Goal: Task Accomplishment & Management: Manage account settings

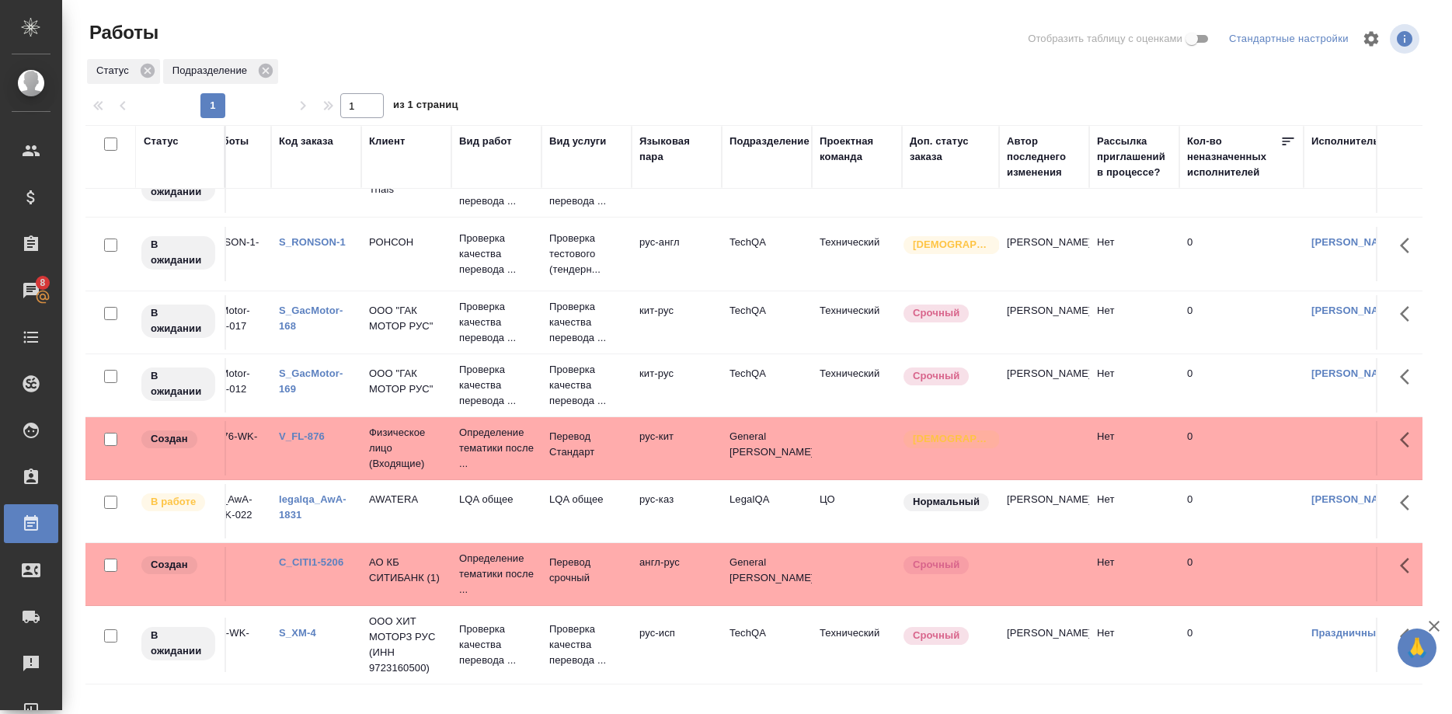
scroll to position [381, 0]
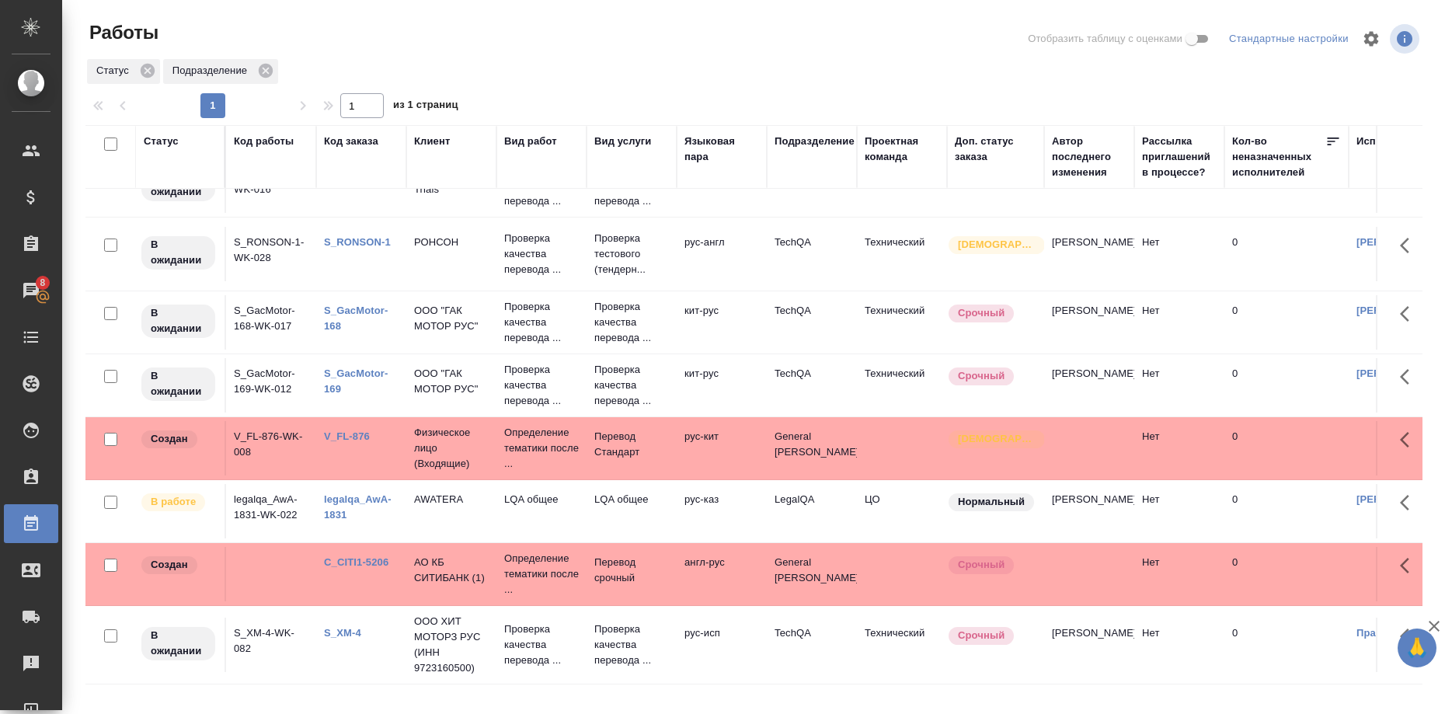
click at [328, 512] on link "legalqa_AwA-1831" at bounding box center [358, 506] width 68 height 27
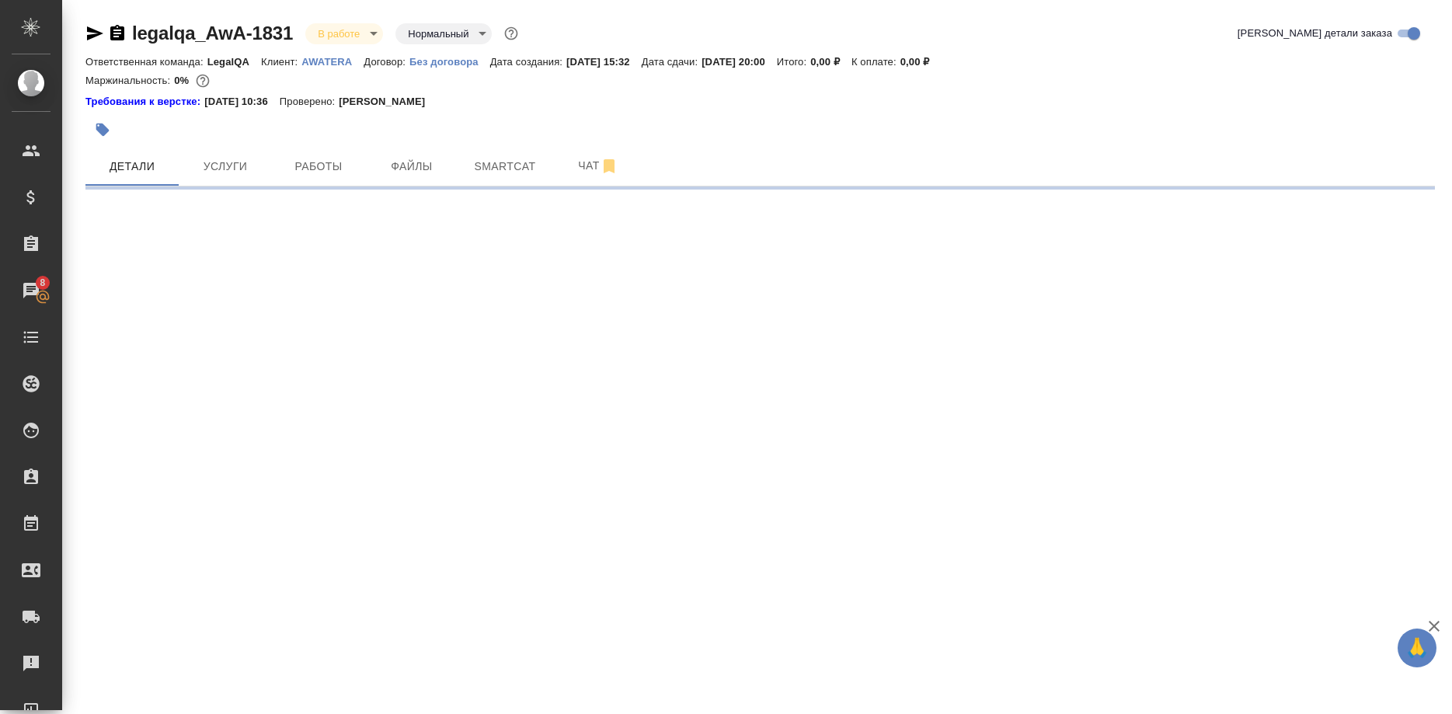
select select "RU"
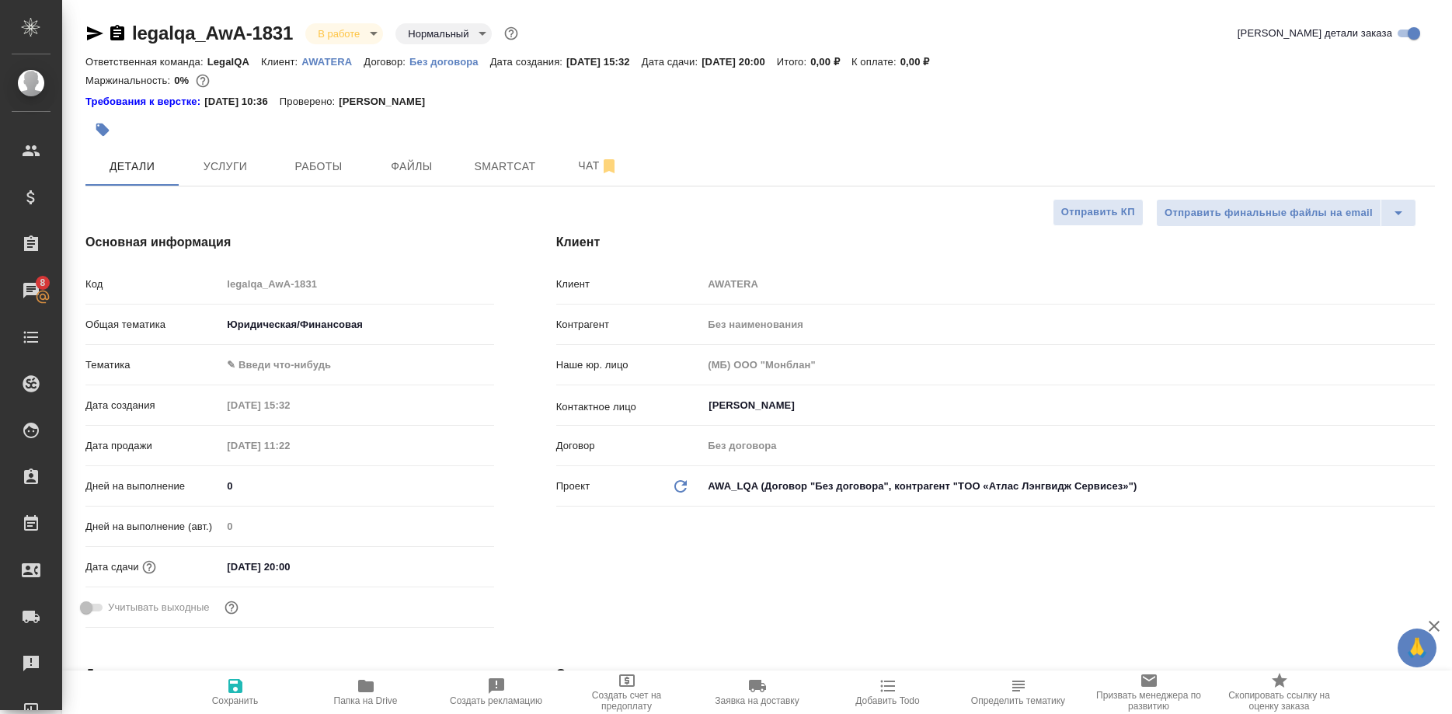
type textarea "x"
click at [304, 165] on span "Работы" at bounding box center [318, 166] width 75 height 19
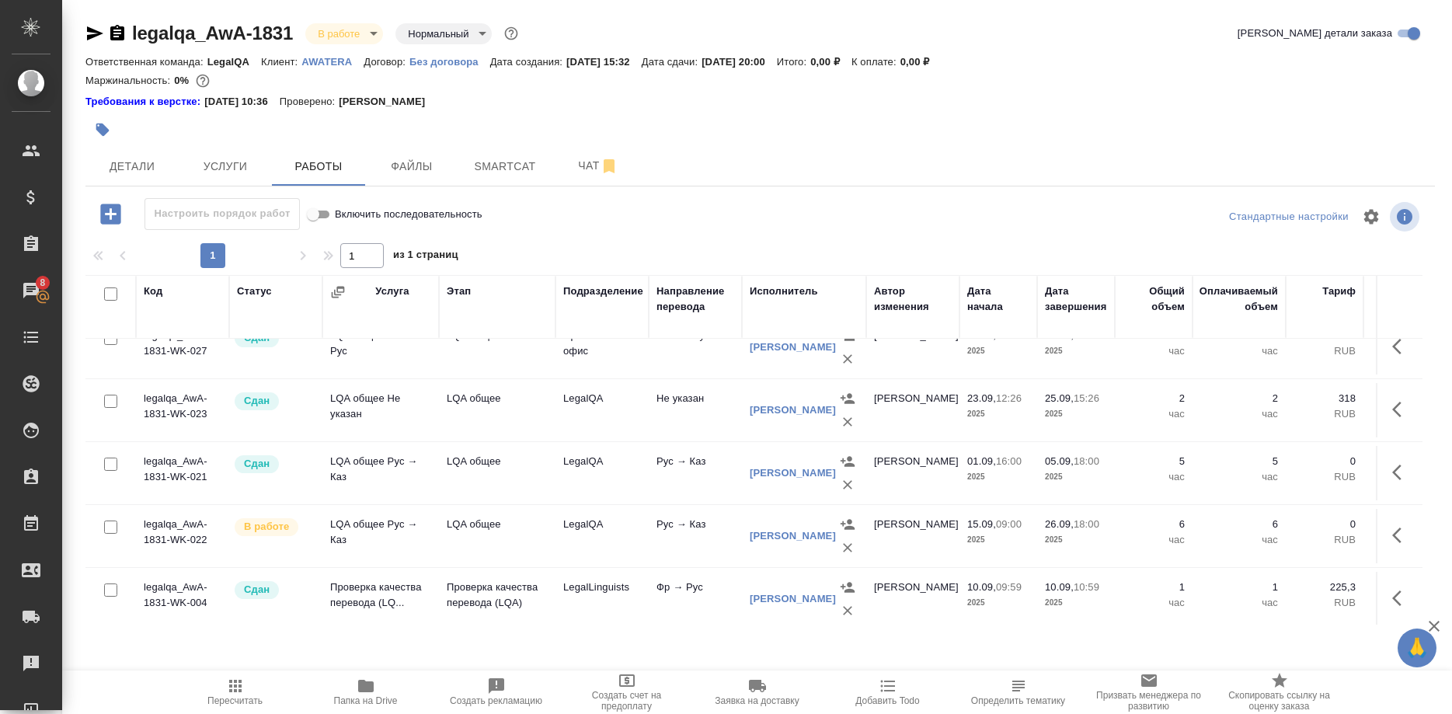
scroll to position [238, 0]
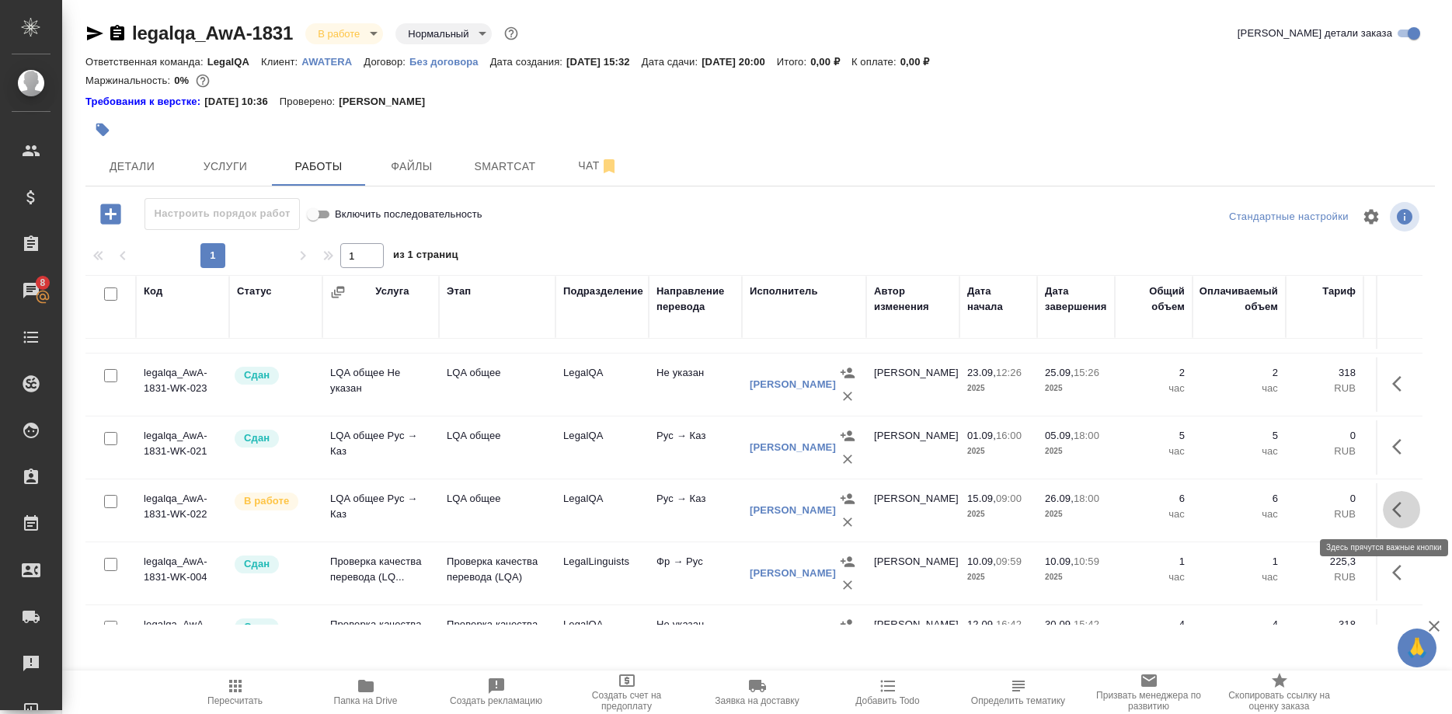
click at [1385, 509] on button "button" at bounding box center [1401, 509] width 37 height 37
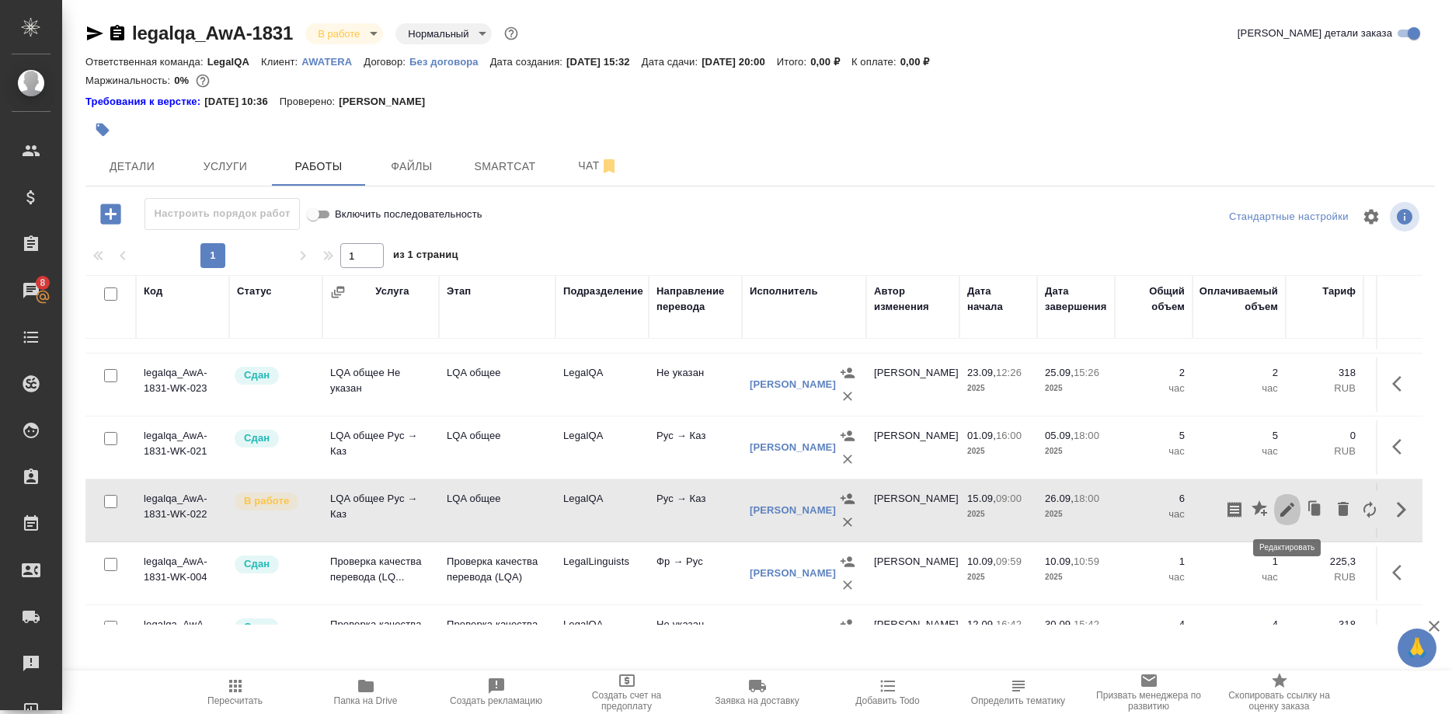
click at [1282, 508] on icon "button" at bounding box center [1287, 509] width 19 height 19
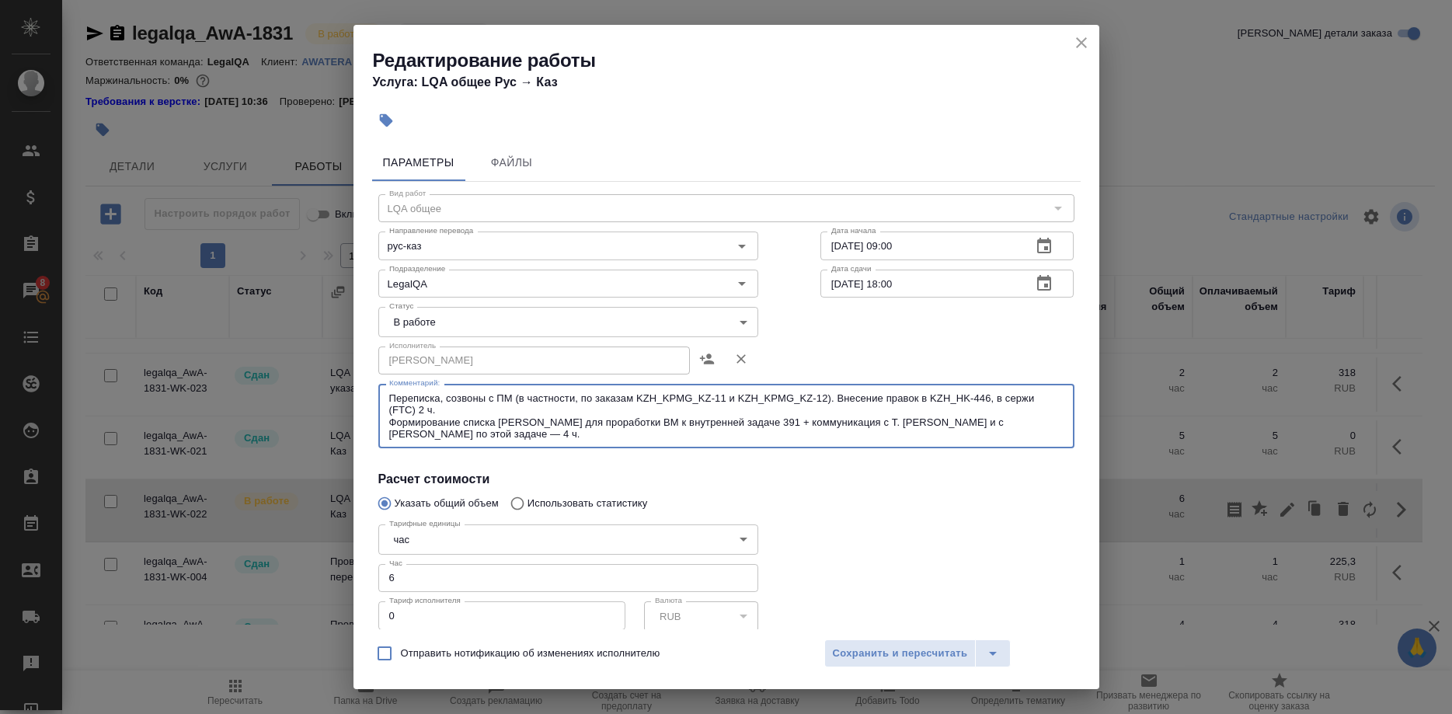
click at [517, 434] on textarea "Переписка, созвоны с ПМ (в частности, по заказам KZH_KPMG_KZ-11 и KZH_KPMG_KZ-1…" at bounding box center [726, 416] width 674 height 48
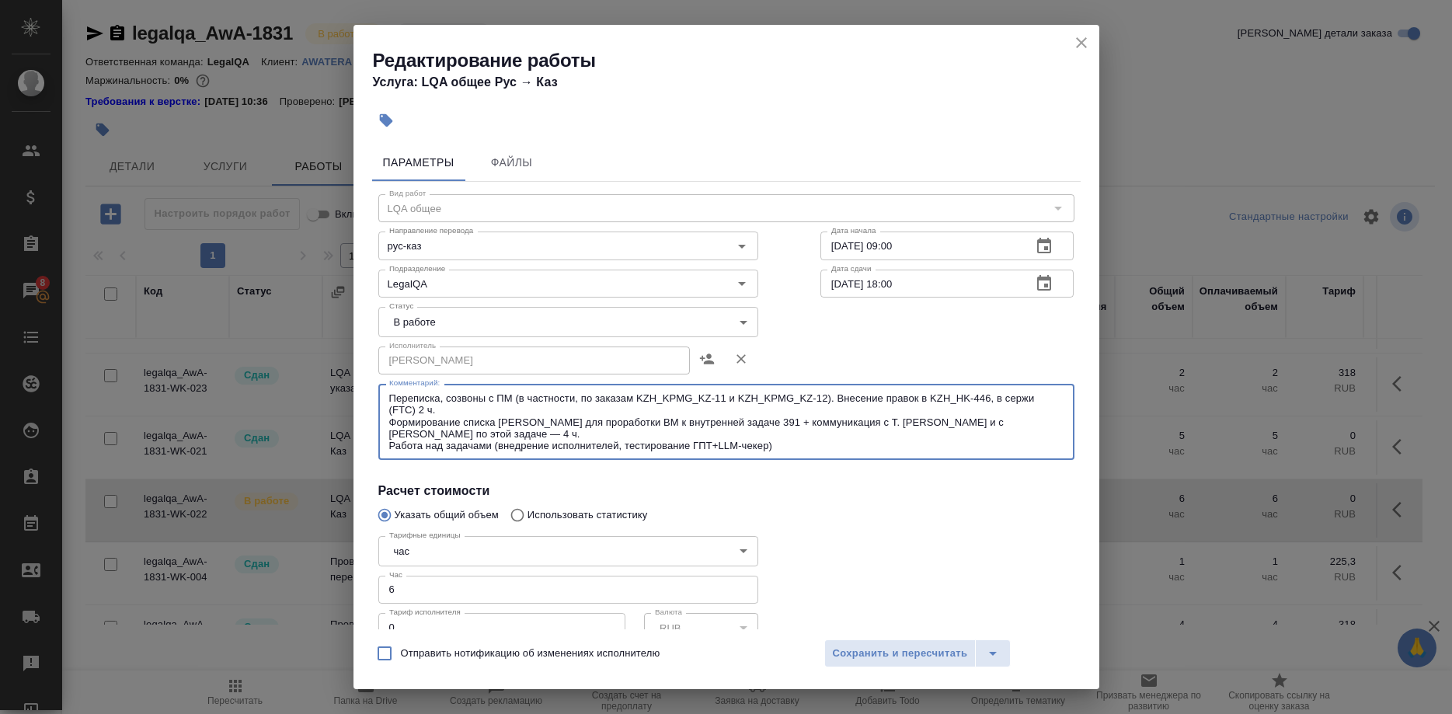
click at [677, 445] on textarea "Переписка, созвоны с ПМ (в частности, по заказам KZH_KPMG_KZ-11 и KZH_KPMG_KZ-1…" at bounding box center [726, 422] width 674 height 60
click at [838, 445] on textarea "Переписка, созвоны с ПМ (в частности, по заказам KZH_KPMG_KZ-11 и KZH_KPMG_KZ-1…" at bounding box center [726, 422] width 674 height 60
type textarea "Переписка, созвоны с ПМ (в частности, по заказам KZH_KPMG_KZ-11 и KZH_KPMG_KZ-1…"
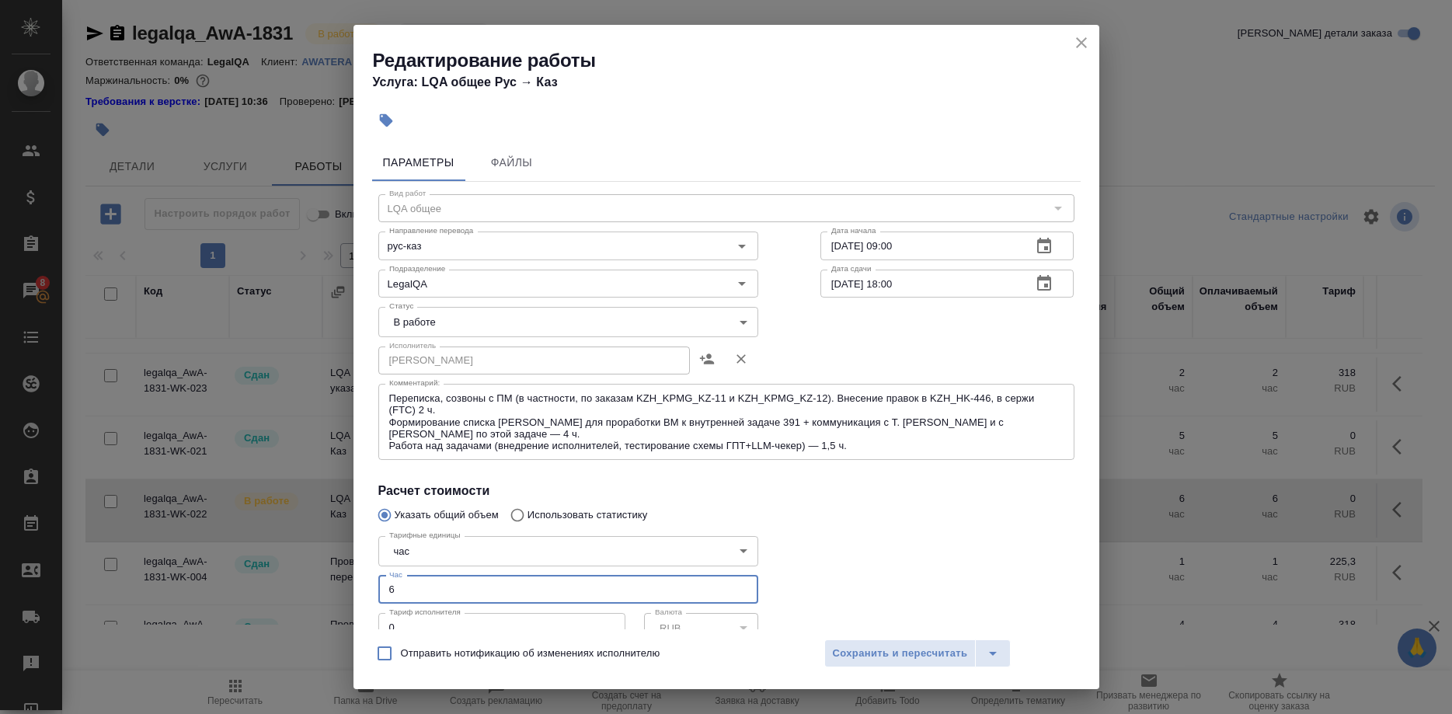
drag, startPoint x: 404, startPoint y: 570, endPoint x: 333, endPoint y: 571, distance: 70.7
click at [378, 576] on input "6" at bounding box center [568, 590] width 380 height 28
type input "7.5"
click at [871, 651] on span "Сохранить и пересчитать" at bounding box center [900, 654] width 135 height 18
